Goal: Find contact information: Find contact information

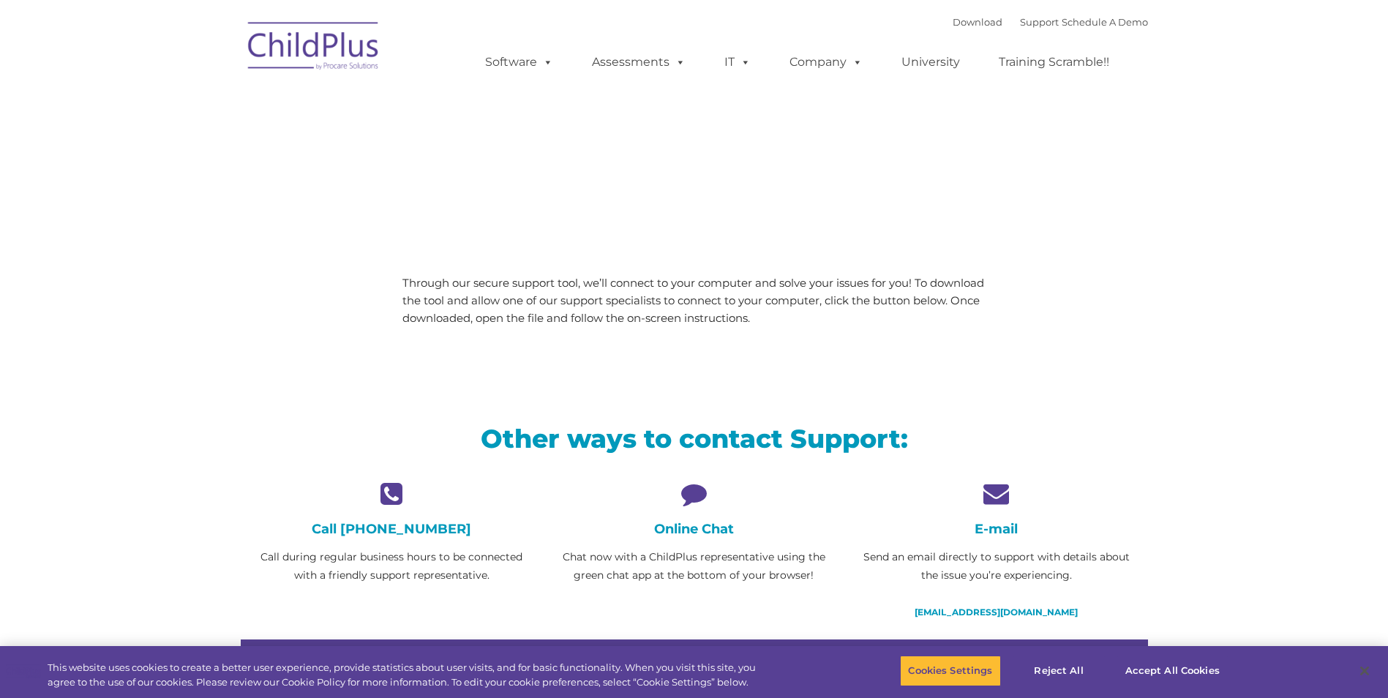
type input ""
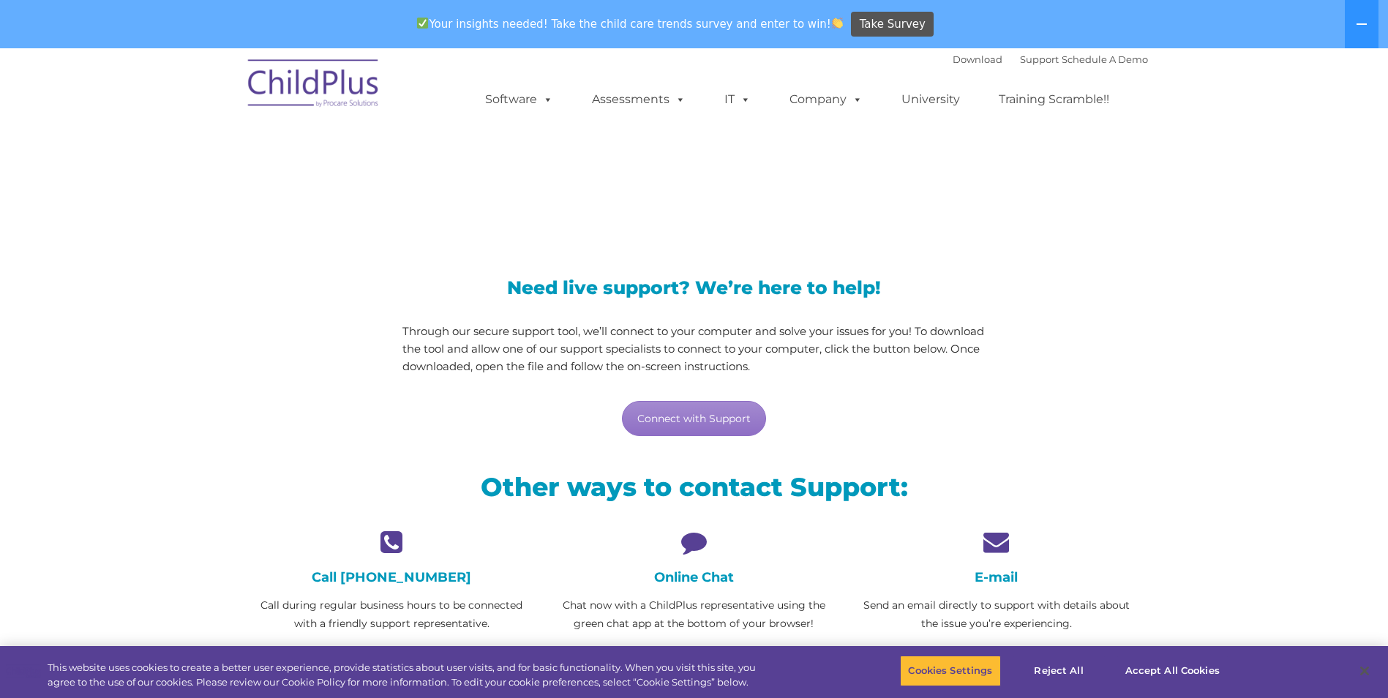
click at [995, 579] on h4 "E-mail" at bounding box center [996, 577] width 280 height 16
click at [993, 544] on icon at bounding box center [996, 542] width 280 height 26
click at [995, 578] on h4 "E-mail" at bounding box center [996, 577] width 280 height 16
click at [1004, 576] on h4 "E-mail" at bounding box center [996, 577] width 280 height 16
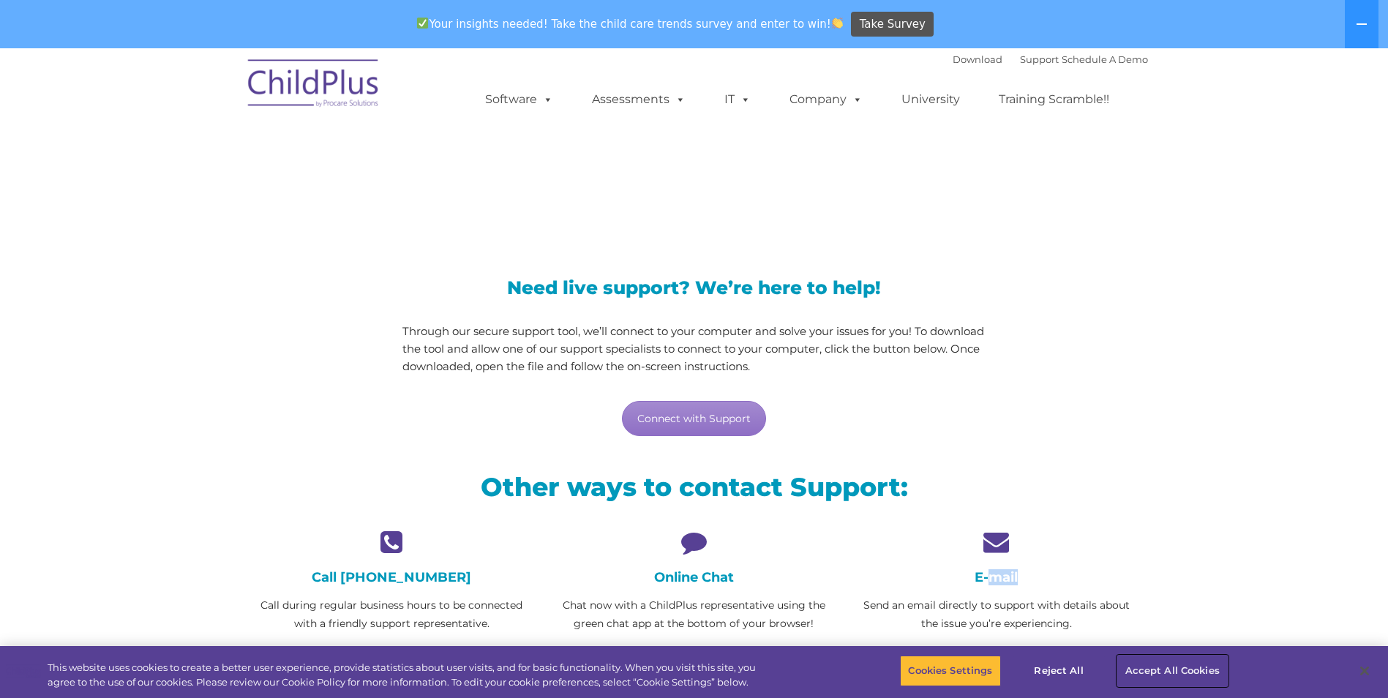
drag, startPoint x: 1004, startPoint y: 576, endPoint x: 1133, endPoint y: 666, distance: 157.2
click at [1133, 666] on button "Accept All Cookies" at bounding box center [1172, 670] width 110 height 31
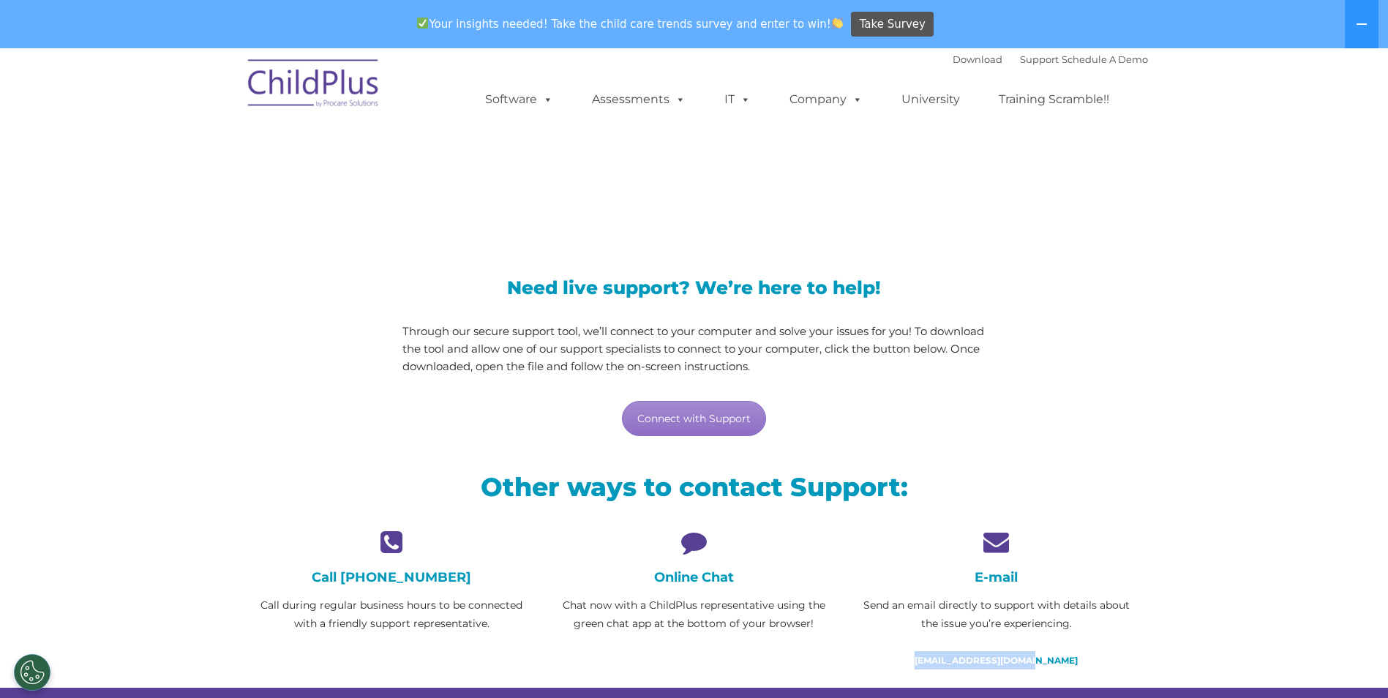
drag, startPoint x: 928, startPoint y: 662, endPoint x: 1067, endPoint y: 660, distance: 139.0
click at [1067, 660] on p "[EMAIL_ADDRESS][DOMAIN_NAME]" at bounding box center [996, 660] width 280 height 18
drag, startPoint x: 1067, startPoint y: 660, endPoint x: 1039, endPoint y: 658, distance: 28.6
copy link "[EMAIL_ADDRESS][DOMAIN_NAME]"
